Goal: Information Seeking & Learning: Learn about a topic

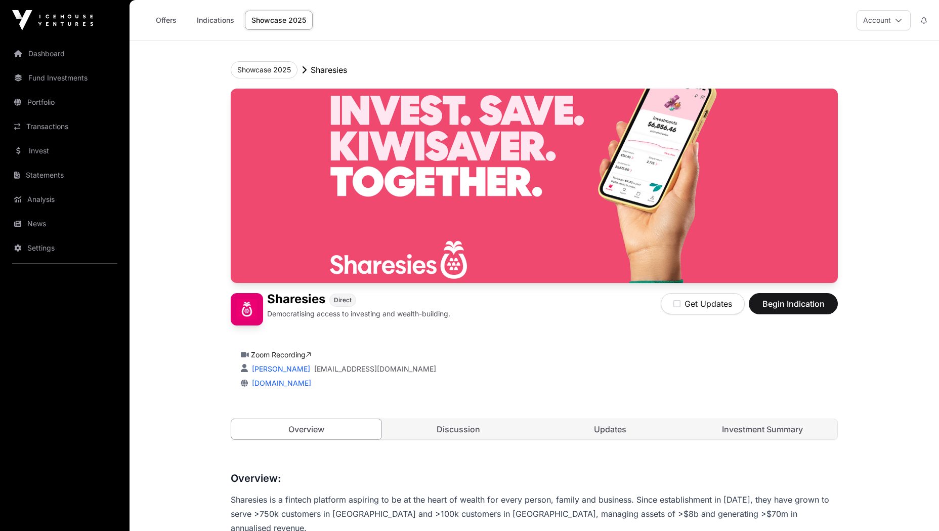
scroll to position [226, 0]
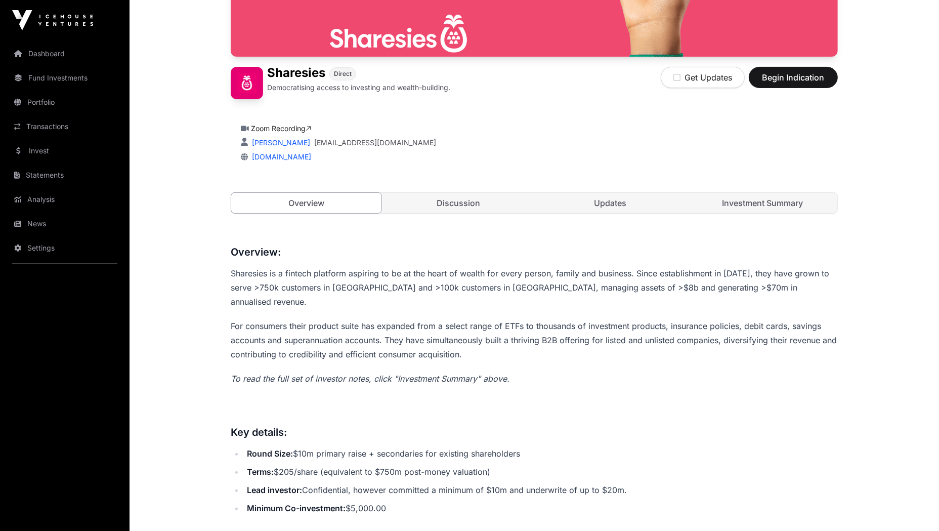
click at [754, 198] on link "Investment Summary" at bounding box center [763, 203] width 150 height 20
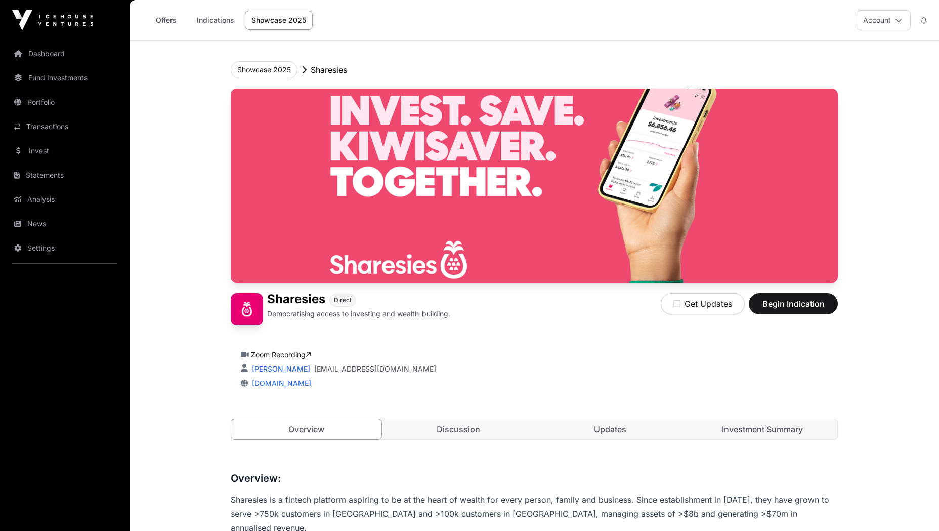
scroll to position [226, 0]
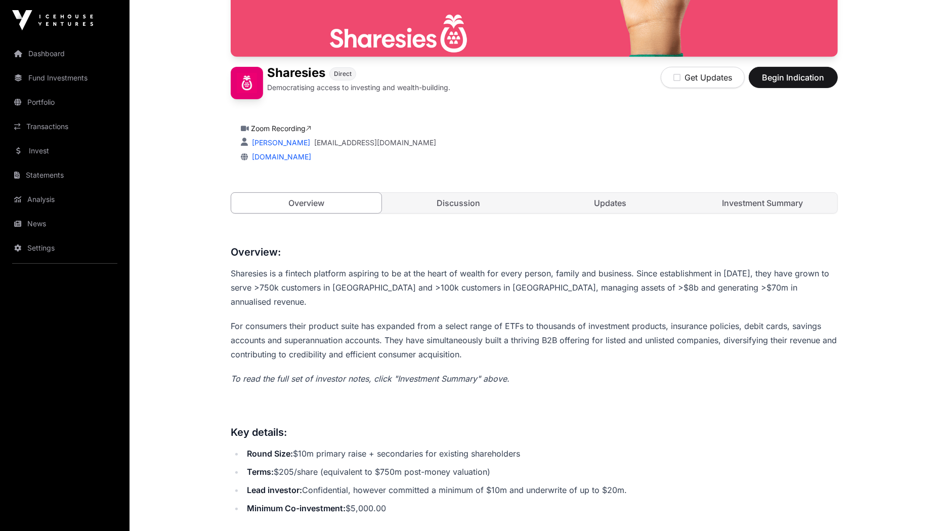
click at [750, 199] on link "Investment Summary" at bounding box center [763, 203] width 150 height 20
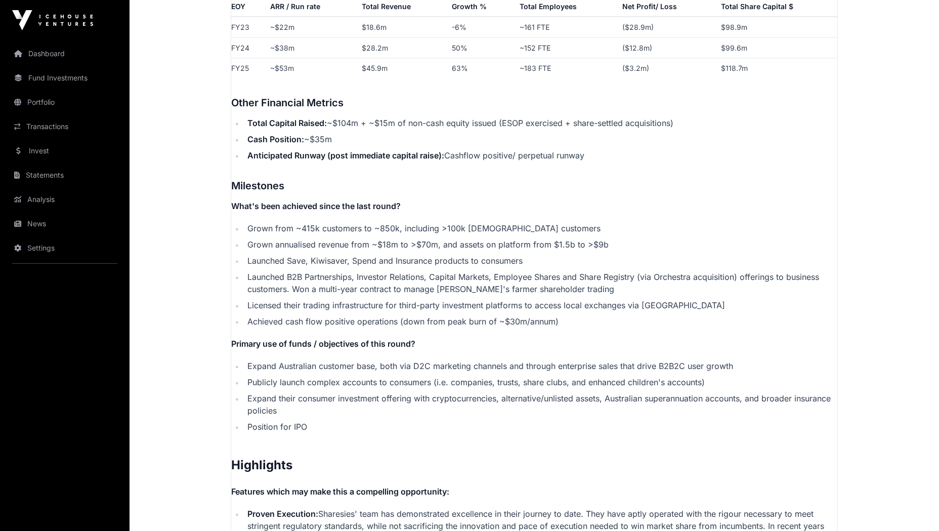
scroll to position [1823, 0]
